Goal: Information Seeking & Learning: Learn about a topic

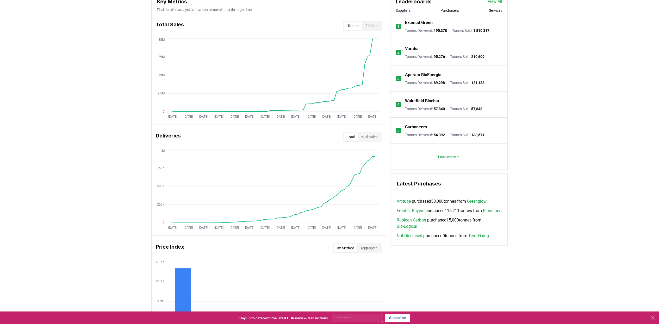
scroll to position [88, 0]
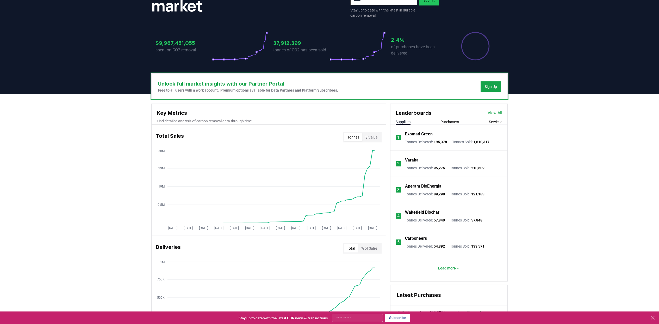
click at [498, 111] on link "View All" at bounding box center [495, 113] width 15 height 6
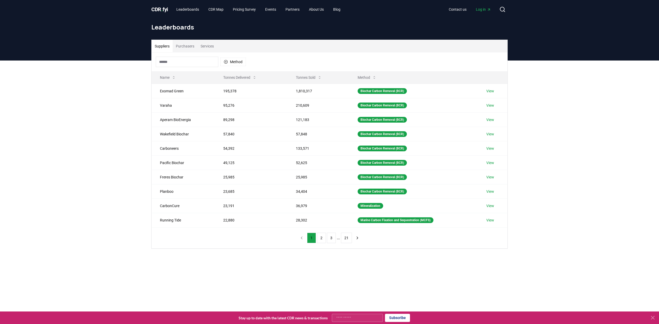
click at [320, 239] on button "2" at bounding box center [321, 237] width 9 height 10
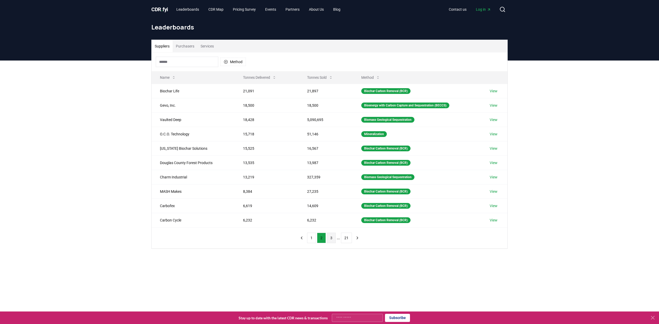
click at [329, 235] on button "3" at bounding box center [331, 237] width 9 height 10
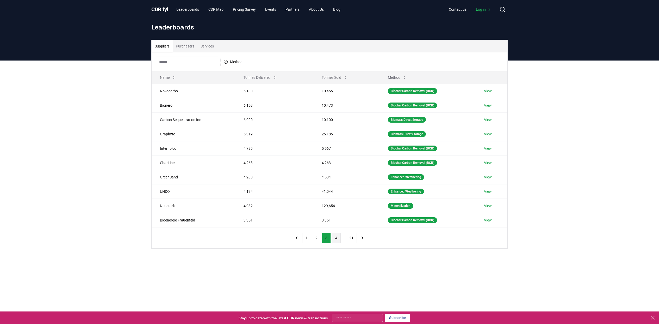
click at [340, 239] on button "4" at bounding box center [336, 237] width 9 height 10
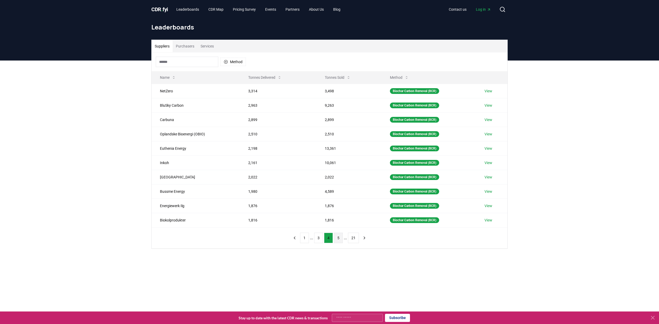
click at [340, 240] on button "5" at bounding box center [338, 237] width 9 height 10
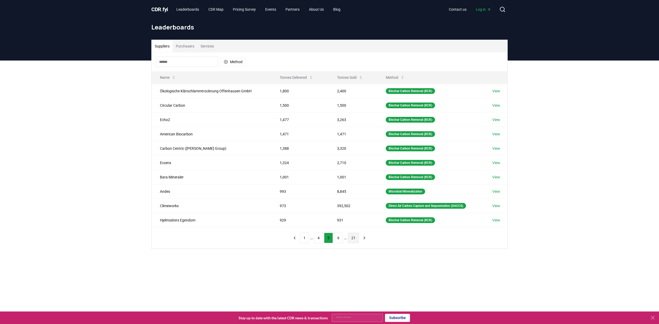
click at [356, 239] on button "21" at bounding box center [353, 237] width 11 height 10
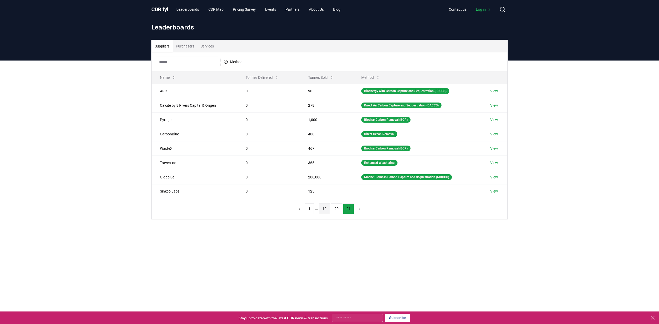
click at [324, 207] on button "19" at bounding box center [324, 208] width 11 height 10
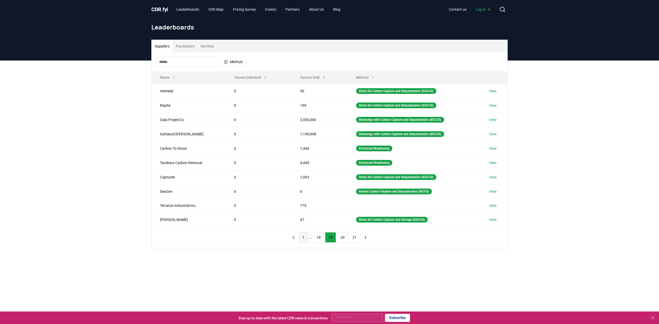
click at [305, 240] on button "1" at bounding box center [303, 237] width 9 height 10
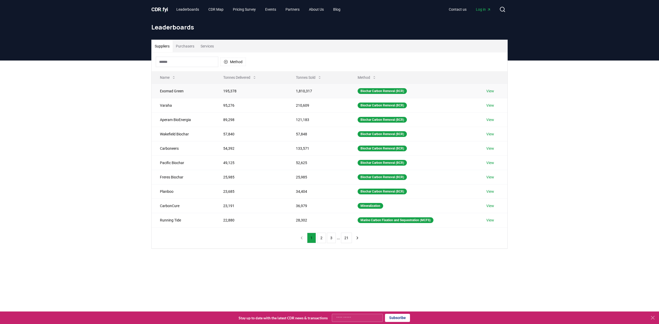
click at [494, 92] on link "View" at bounding box center [490, 90] width 8 height 5
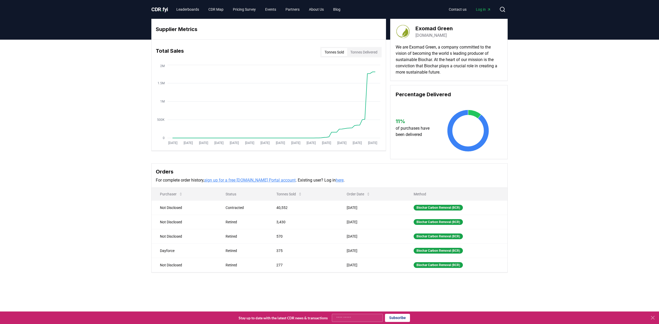
click at [251, 14] on div "CDR . fyi Leaderboards CDR Map Pricing Survey Events Partners About Us Blog Con…" at bounding box center [329, 9] width 356 height 19
click at [251, 12] on link "Pricing Survey" at bounding box center [244, 9] width 31 height 9
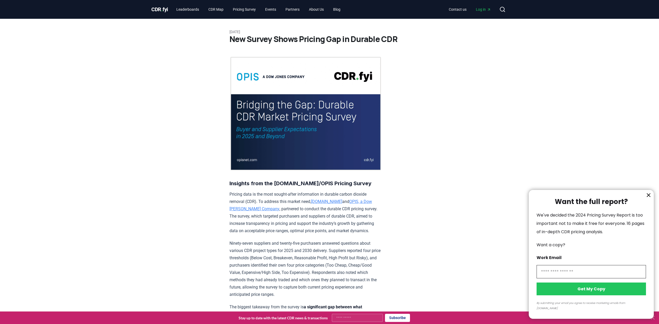
click at [650, 198] on icon "information" at bounding box center [649, 195] width 6 height 6
